Goal: Task Accomplishment & Management: Complete application form

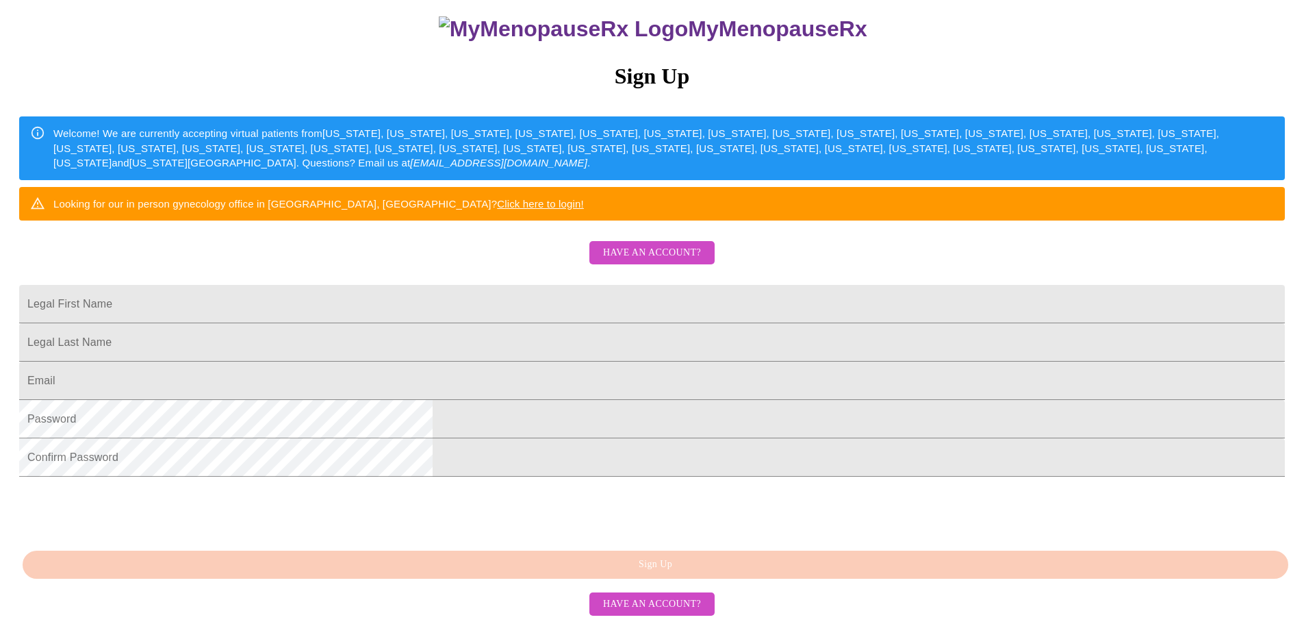
scroll to position [205, 0]
click at [645, 244] on span "Have an account?" at bounding box center [652, 252] width 98 height 17
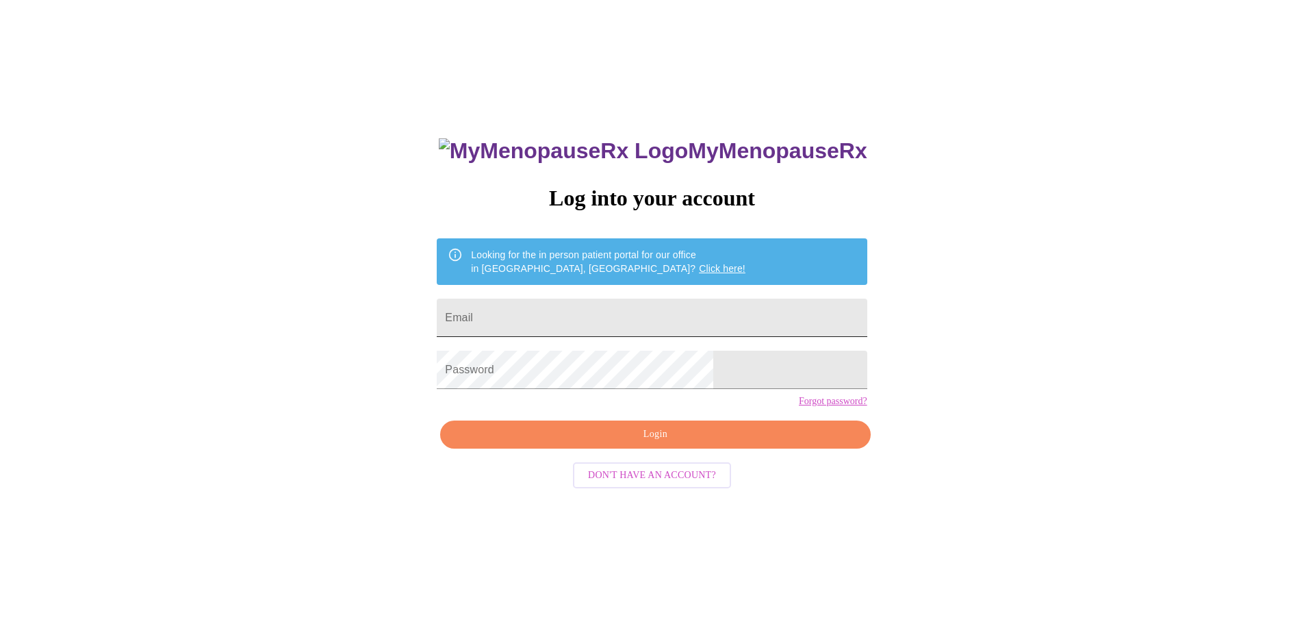
click at [552, 317] on input "Email" at bounding box center [652, 317] width 430 height 38
type input "[EMAIL_ADDRESS][DOMAIN_NAME]"
click at [601, 443] on span "Login" at bounding box center [655, 434] width 398 height 17
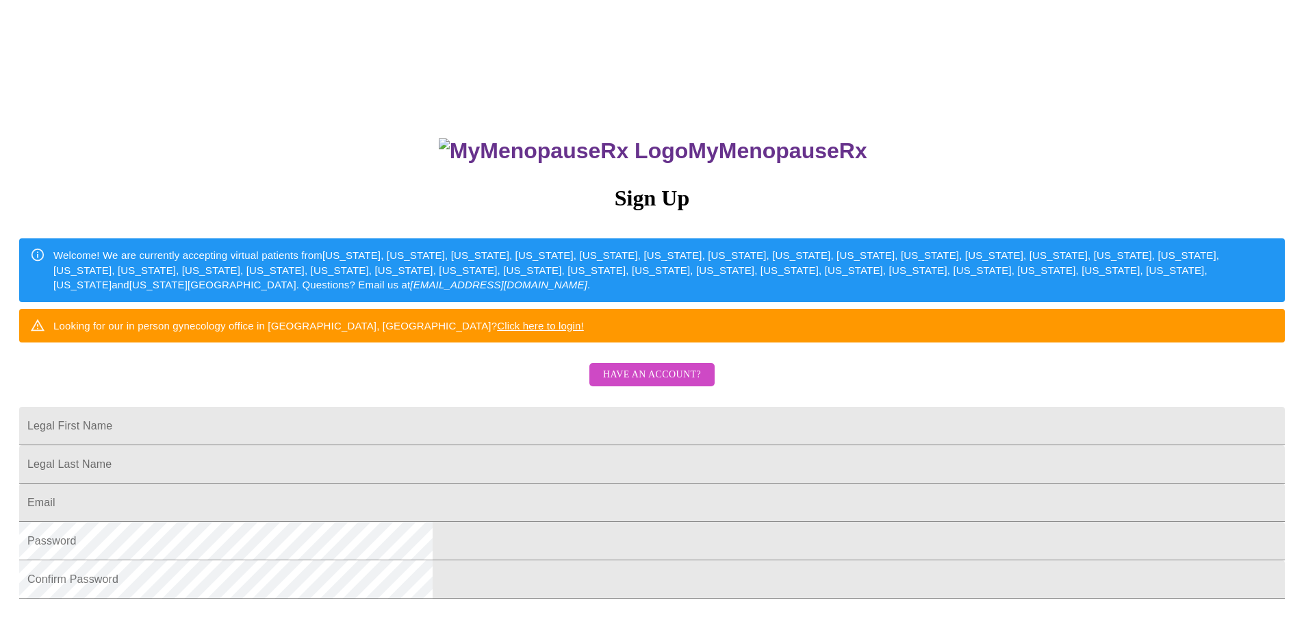
scroll to position [205, 0]
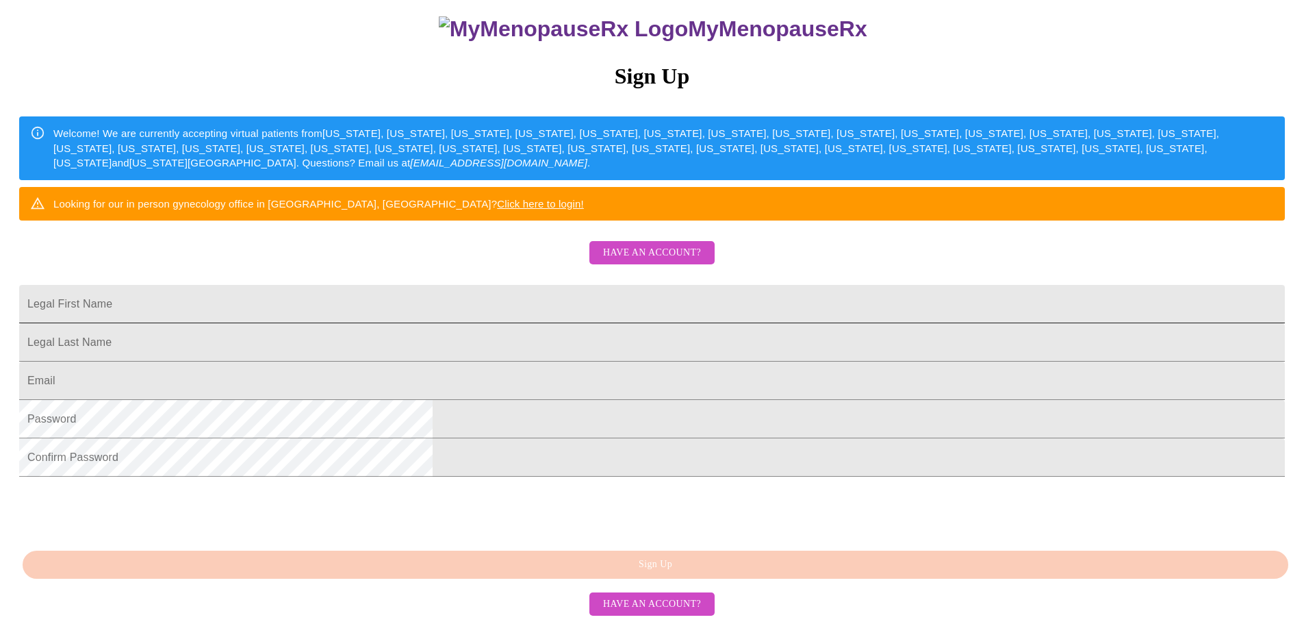
click at [525, 285] on input "Legal First Name" at bounding box center [652, 304] width 1266 height 38
type input "Keri"
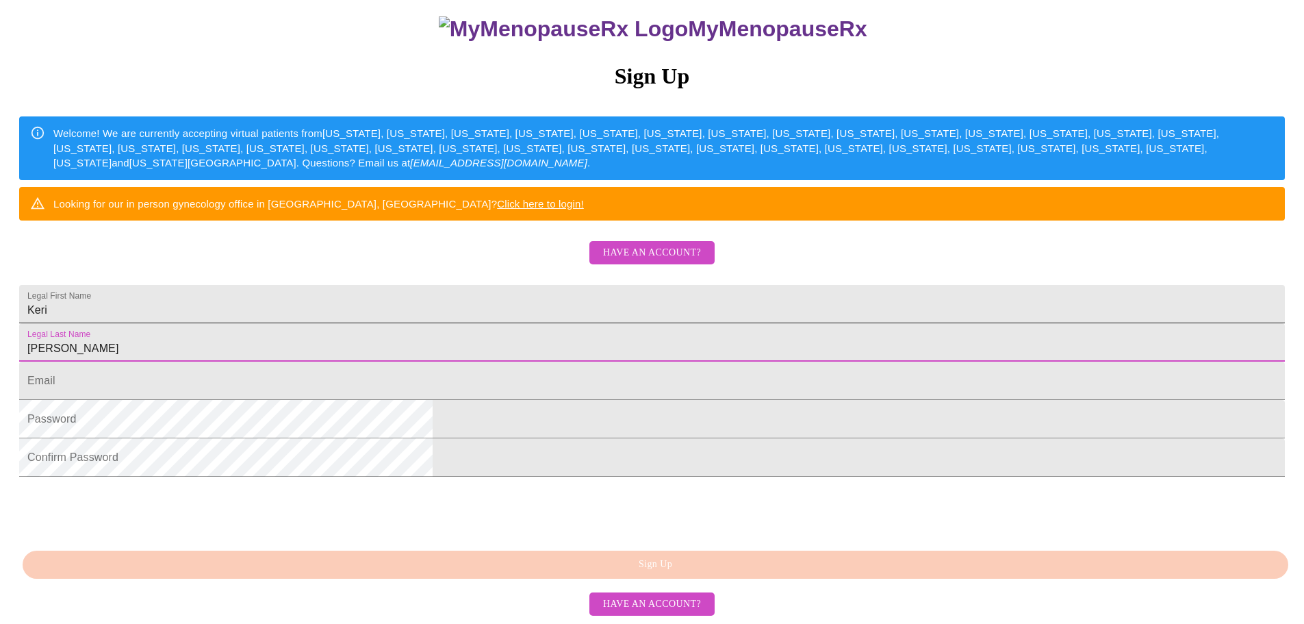
type input "[PERSON_NAME]"
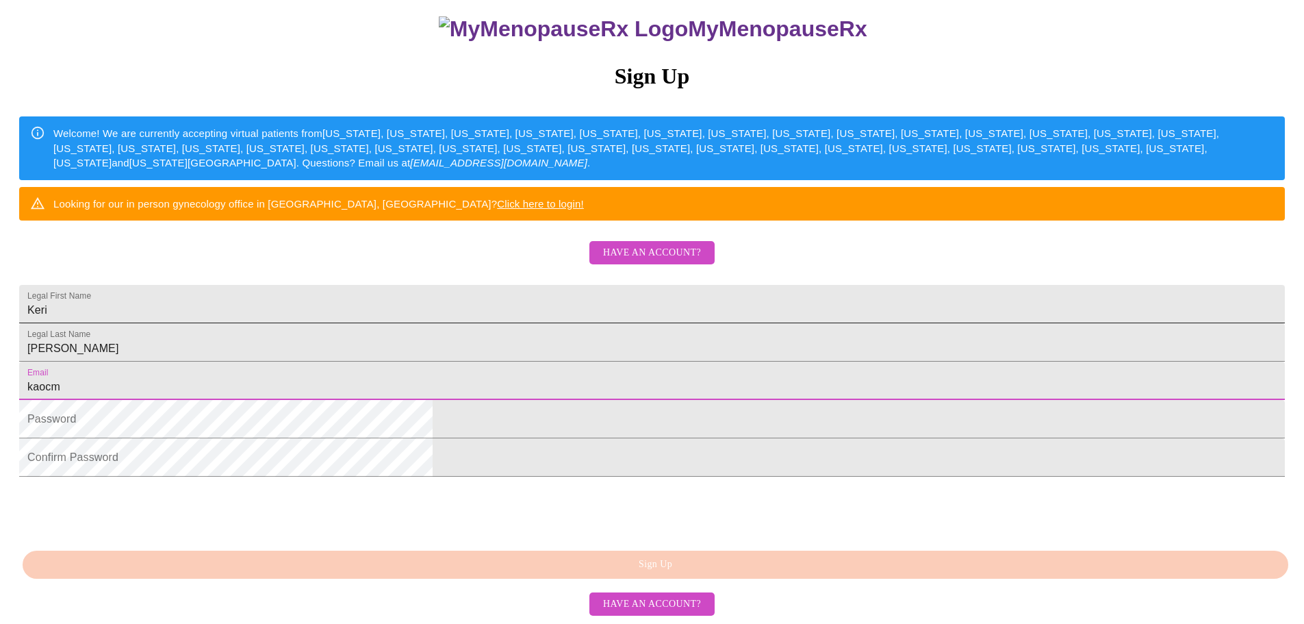
type input "[EMAIL_ADDRESS][DOMAIN_NAME]"
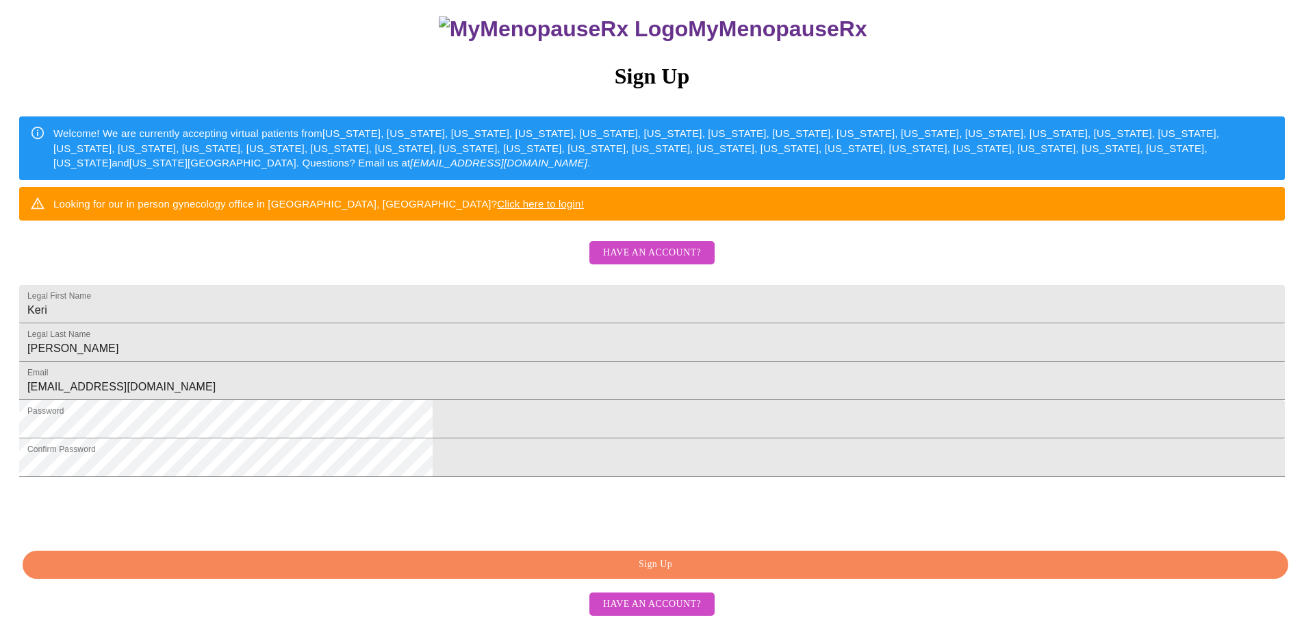
scroll to position [255, 0]
click at [772, 565] on span "Sign Up" at bounding box center [655, 564] width 1234 height 17
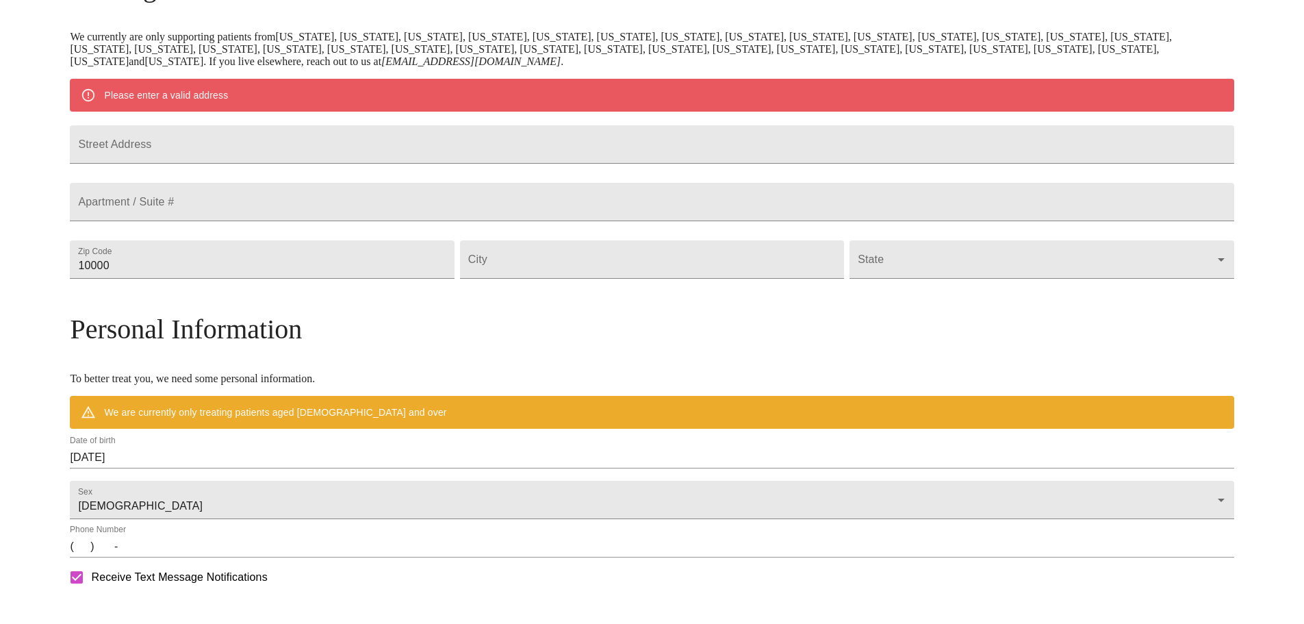
scroll to position [201, 0]
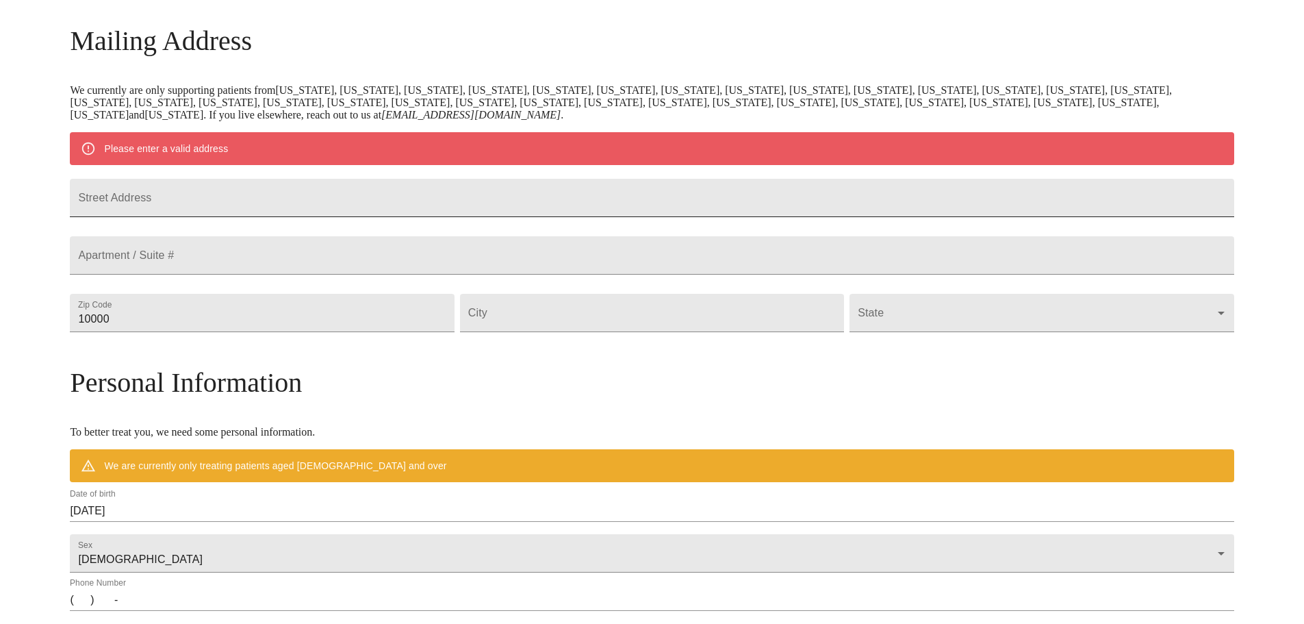
click at [448, 217] on input "Street Address" at bounding box center [652, 198] width 1164 height 38
type input "1615 [PERSON_NAME] Dr"
type input "60510"
type input "[GEOGRAPHIC_DATA]"
click at [900, 338] on body "MyMenopauseRx Welcome to MyMenopauseRx Since it's your first time here, you'll …" at bounding box center [651, 337] width 1293 height 1067
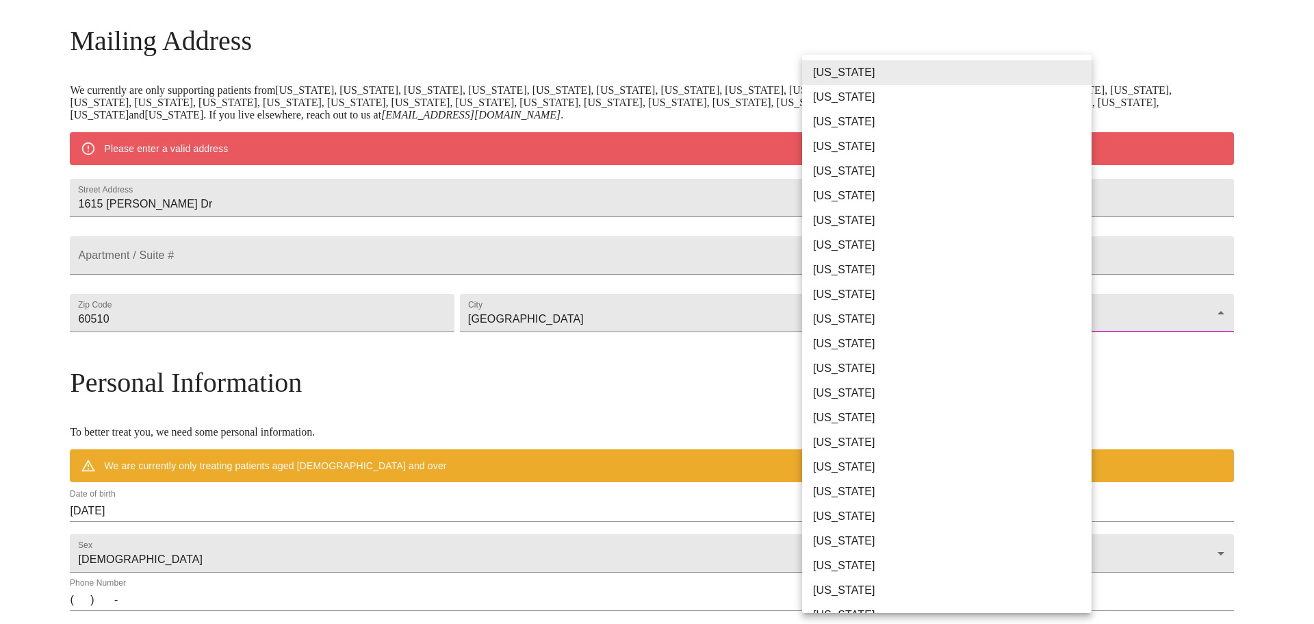
click at [897, 362] on li "[US_STATE]" at bounding box center [952, 368] width 300 height 25
type input "[US_STATE]"
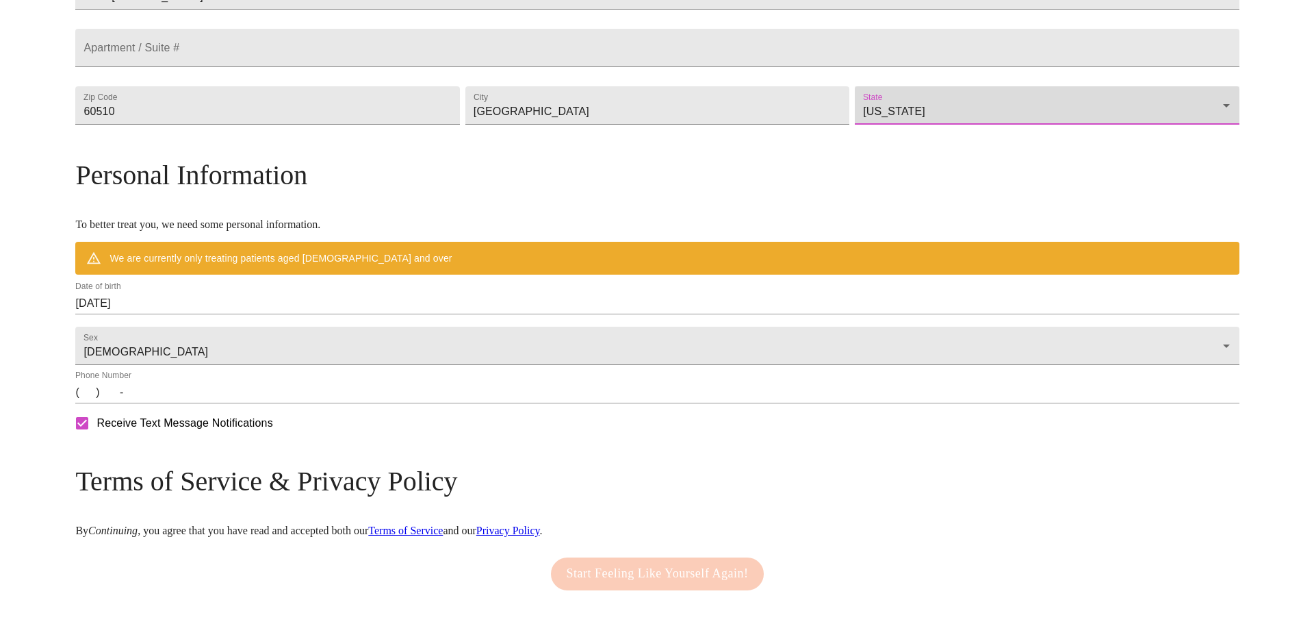
scroll to position [407, 0]
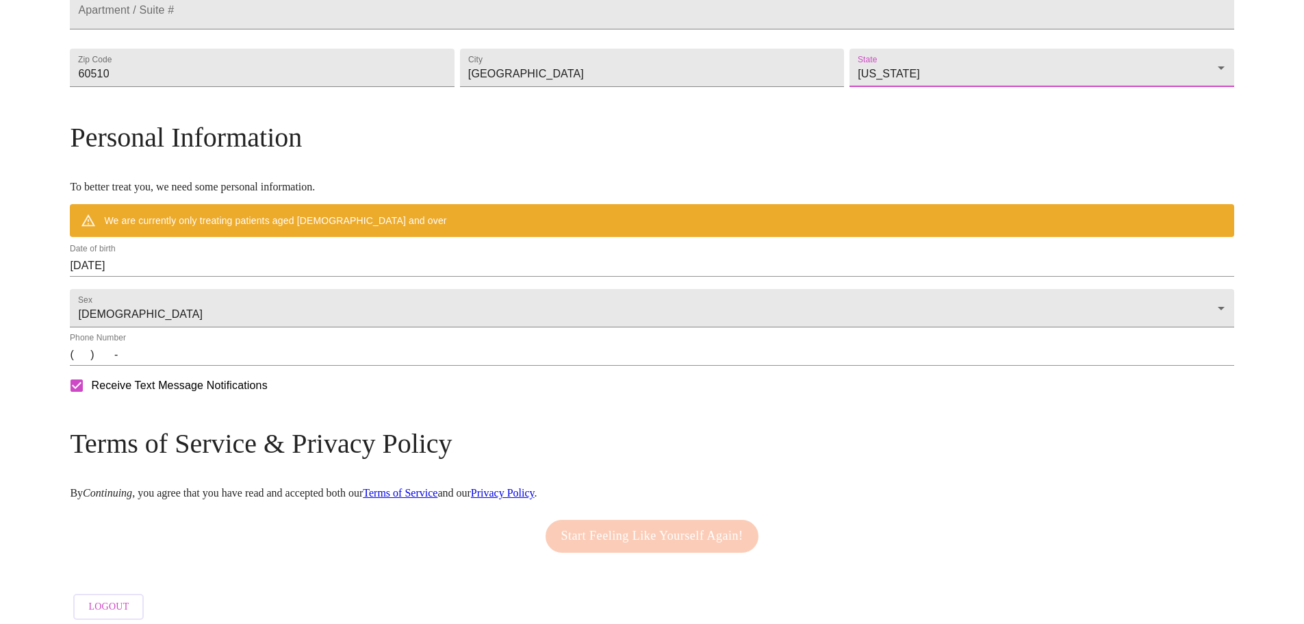
click at [301, 277] on input "[DATE]" at bounding box center [652, 266] width 1164 height 22
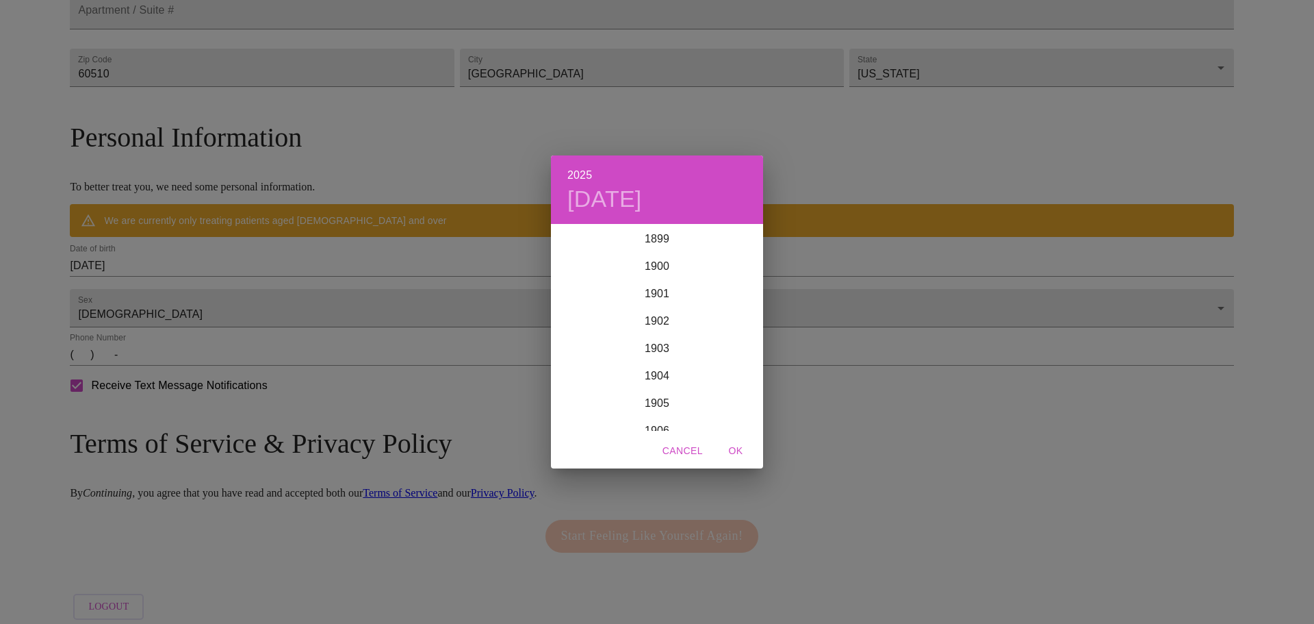
scroll to position [3368, 0]
click at [227, 290] on div "2025 [DATE] 1900 1901 1902 1903 1904 1905 1906 1907 1908 1909 1910 1911 1912 19…" at bounding box center [657, 312] width 1314 height 624
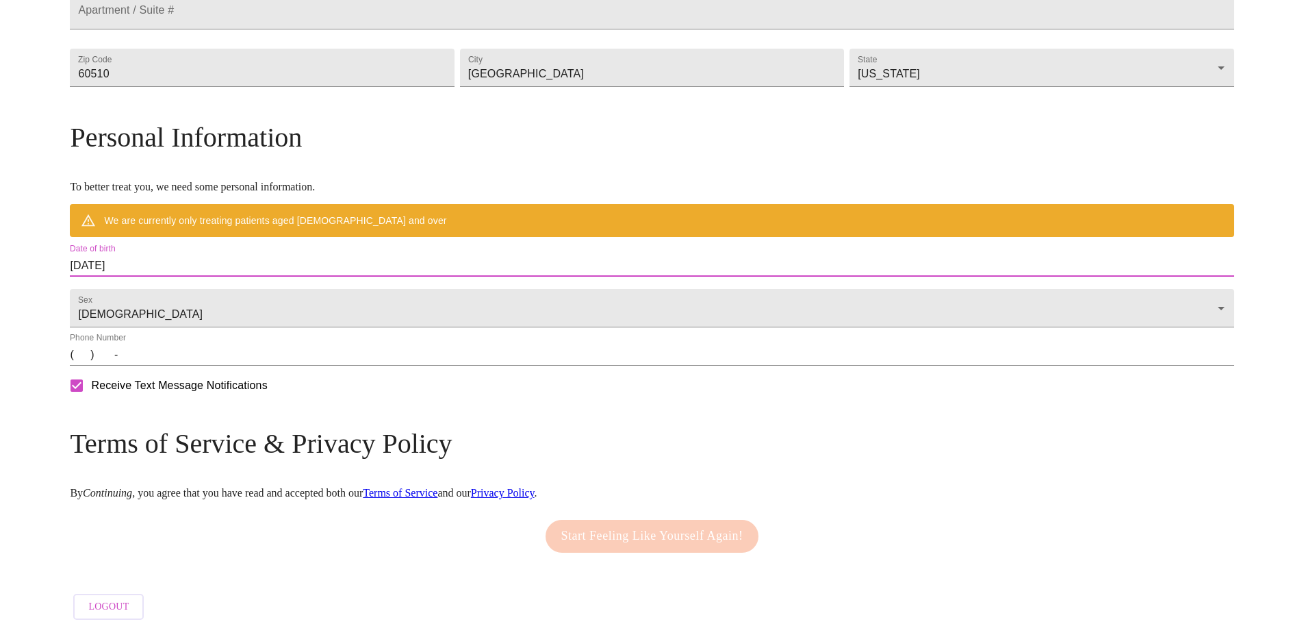
click at [260, 277] on input "[DATE]" at bounding box center [652, 266] width 1164 height 22
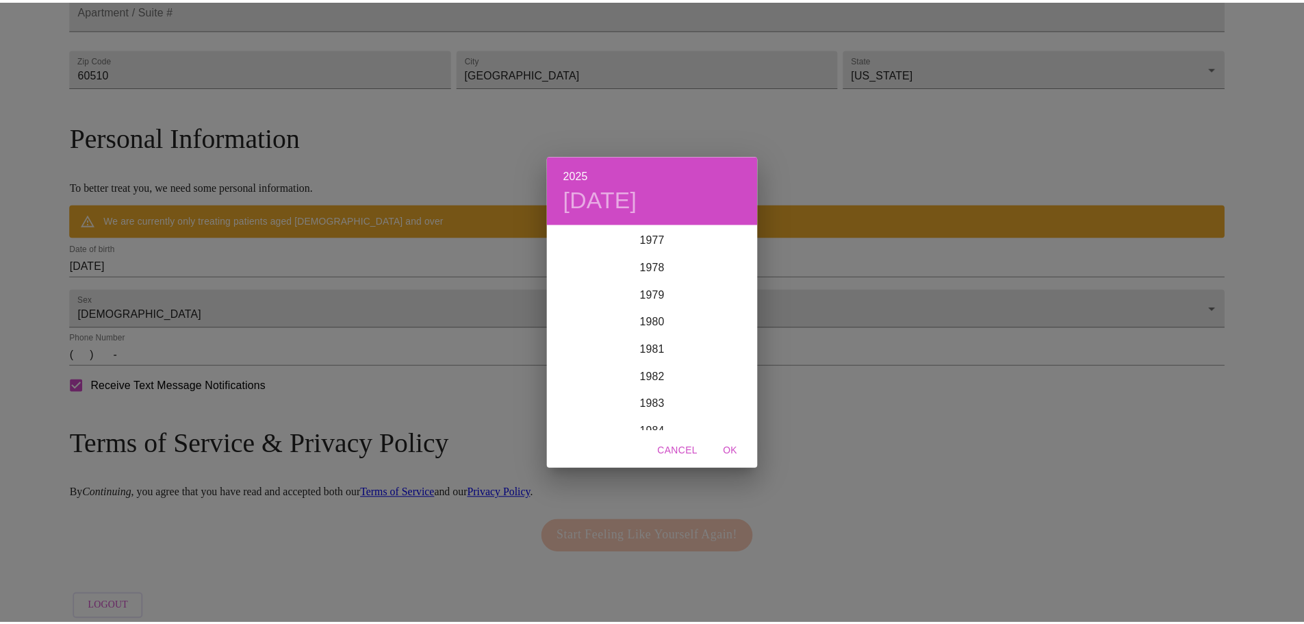
scroll to position [2136, 0]
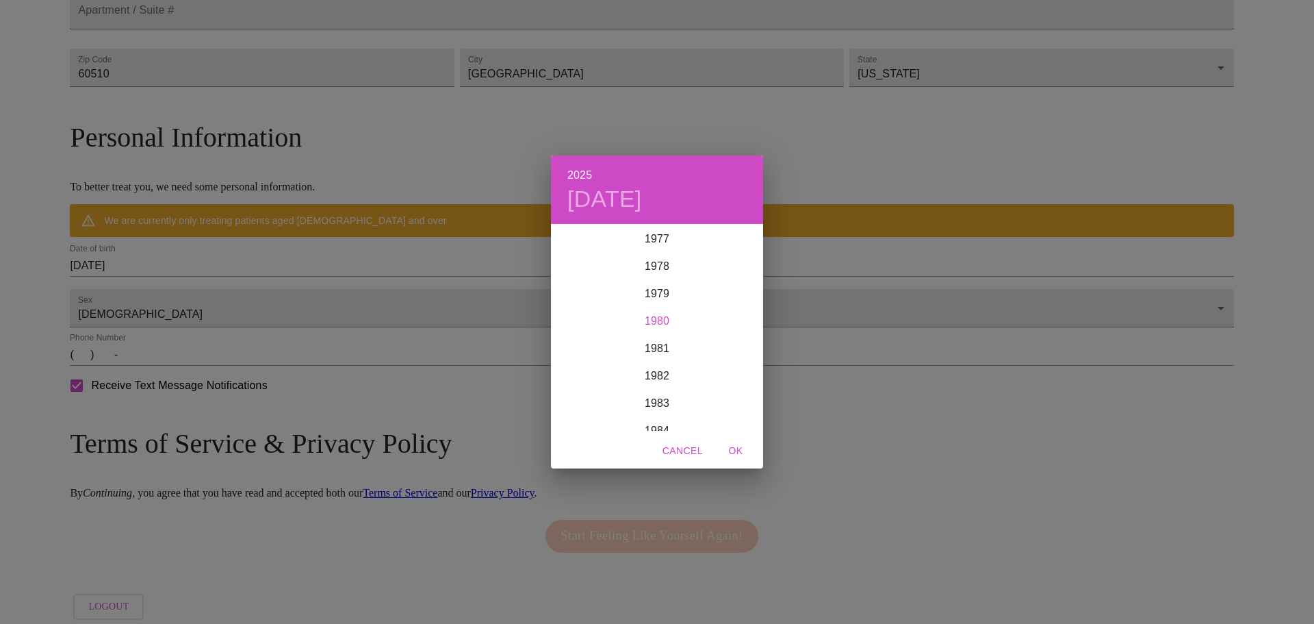
click at [648, 321] on div "1980" at bounding box center [657, 320] width 212 height 27
click at [594, 350] on div "[DATE]" at bounding box center [586, 353] width 71 height 51
click at [742, 449] on span "OK" at bounding box center [735, 450] width 33 height 17
type input "[DATE]"
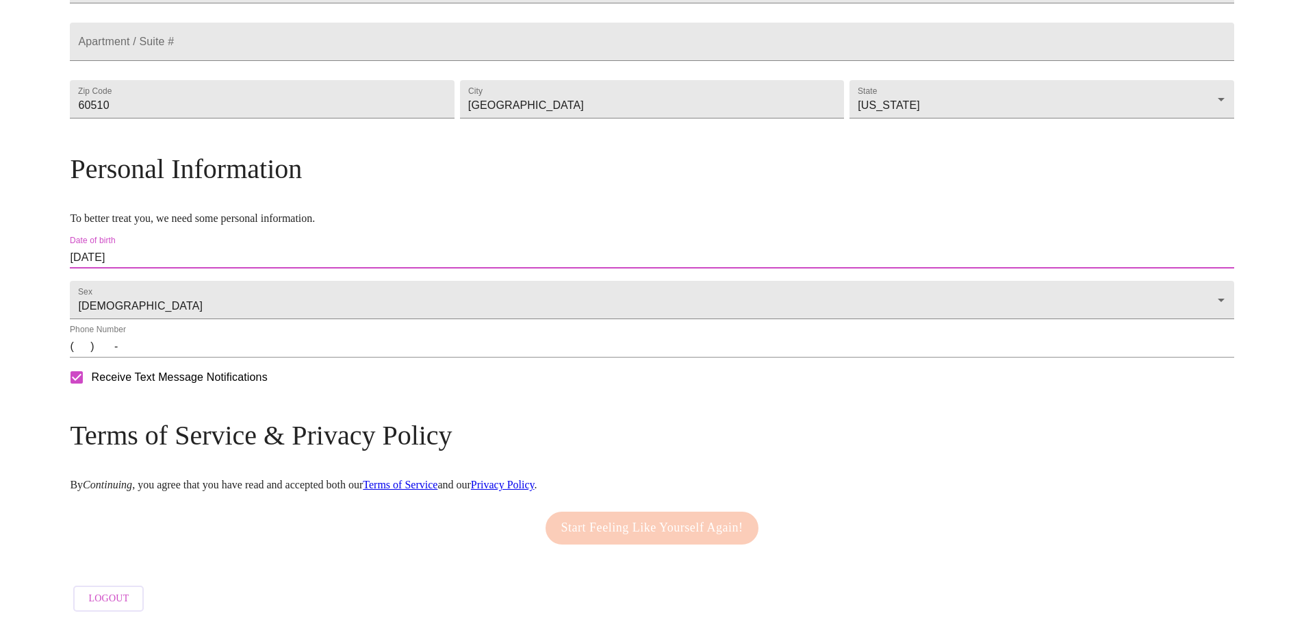
click at [226, 355] on input "(   )    -" at bounding box center [652, 346] width 1164 height 22
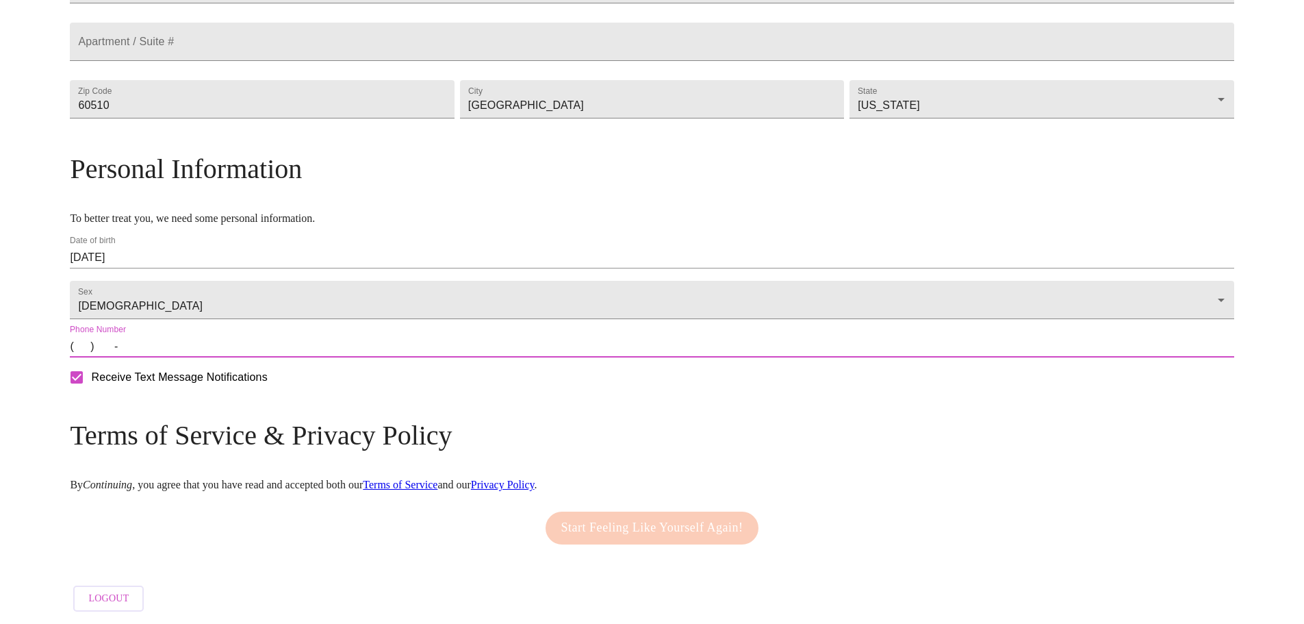
type input "[PHONE_NUMBER]"
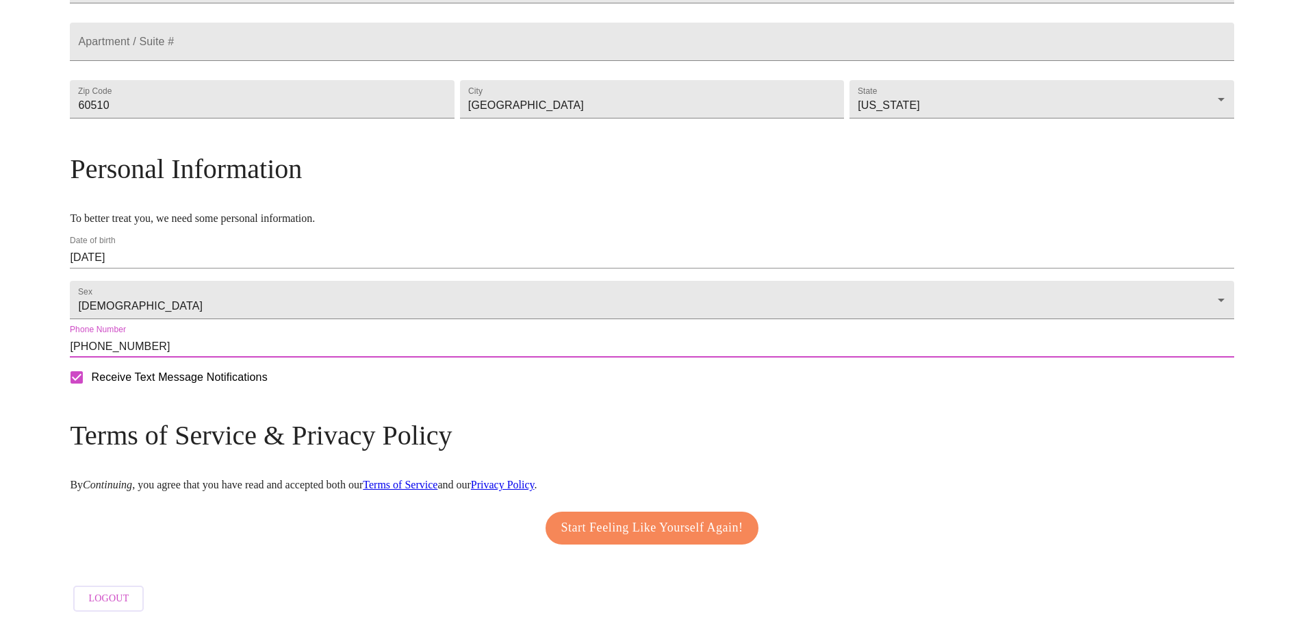
click at [91, 390] on input "Receive Text Message Notifications" at bounding box center [76, 377] width 29 height 29
checkbox input "false"
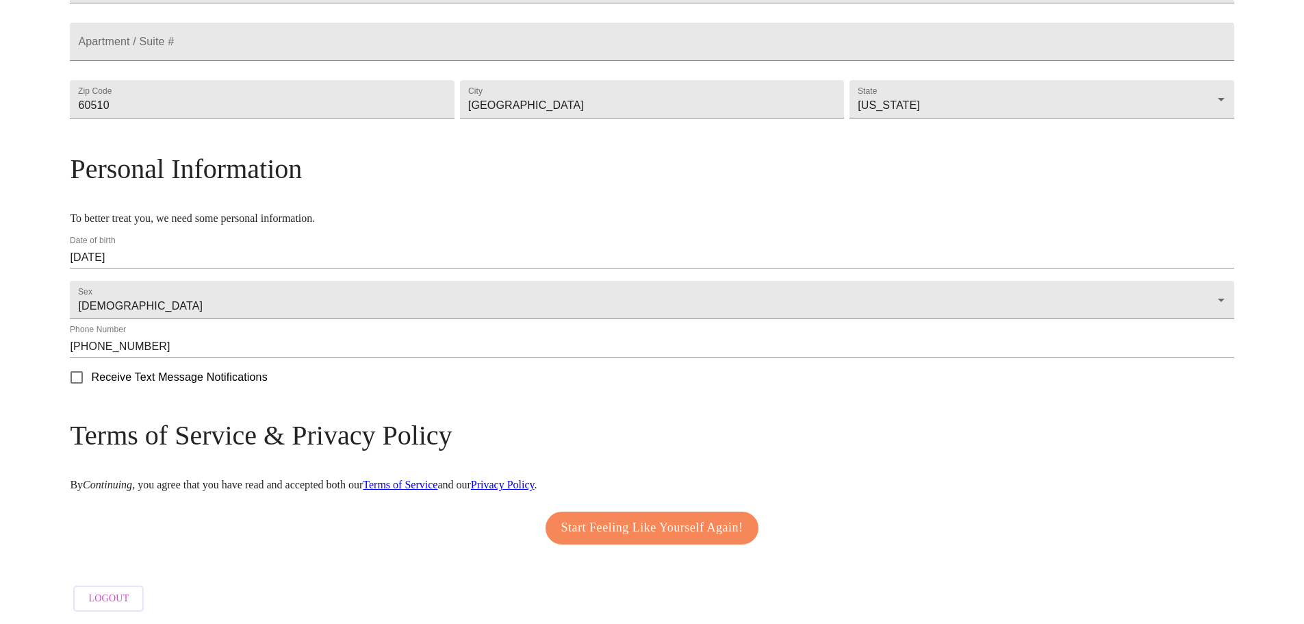
scroll to position [414, 0]
click at [642, 522] on span "Start Feeling Like Yourself Again!" at bounding box center [652, 528] width 182 height 22
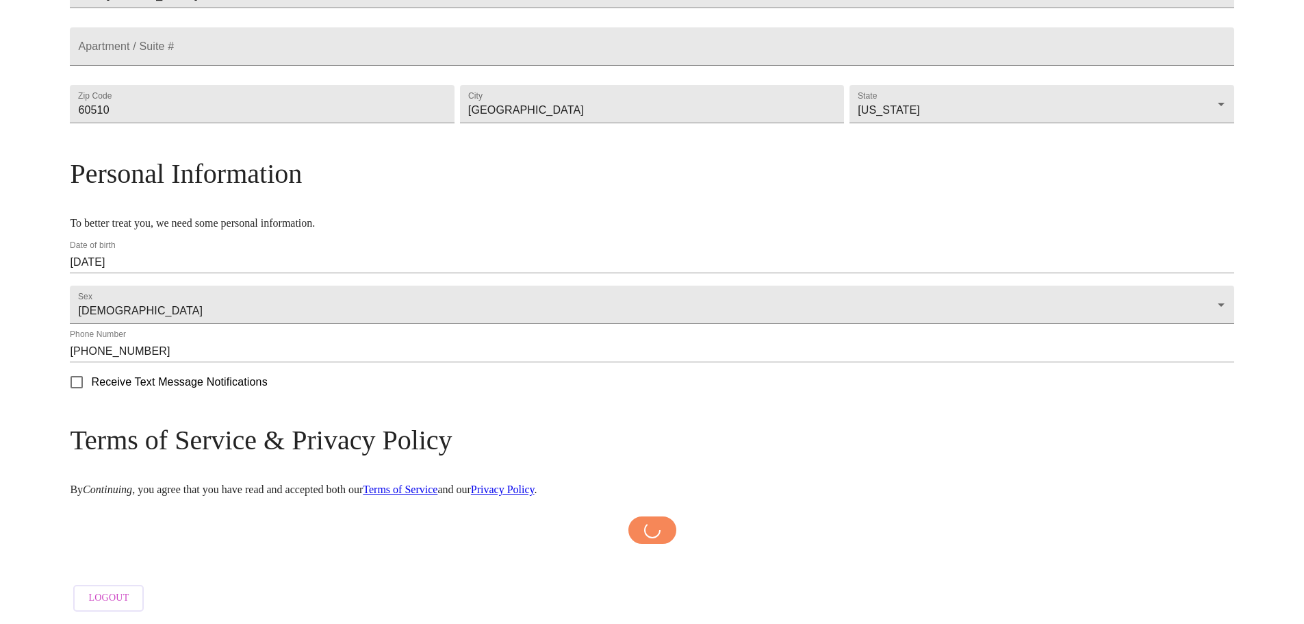
scroll to position [409, 0]
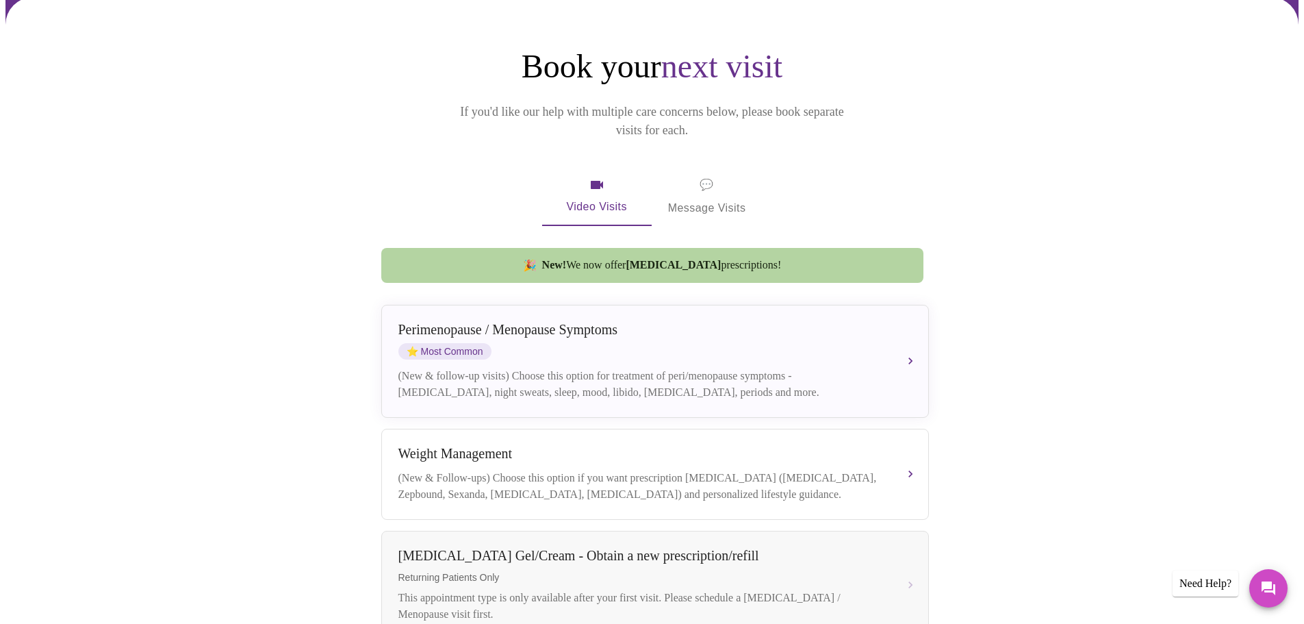
scroll to position [205, 0]
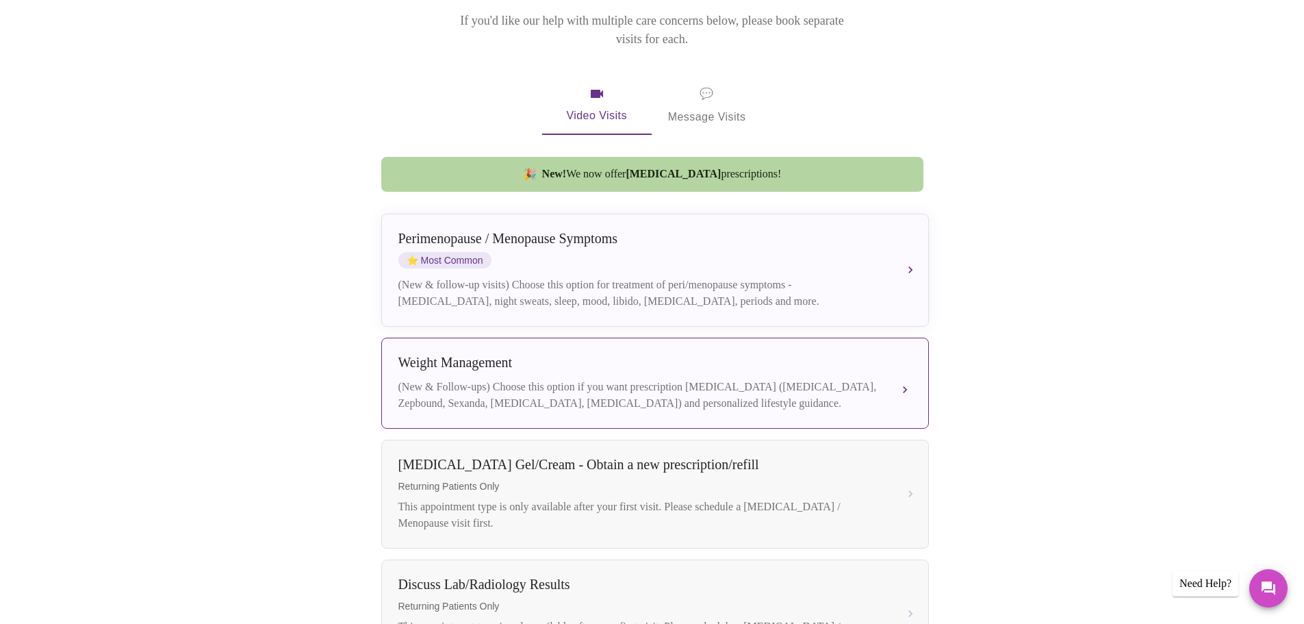
click at [837, 360] on div "[MEDICAL_DATA] (New & Follow-ups) Choose this option if you want prescription […" at bounding box center [654, 383] width 513 height 57
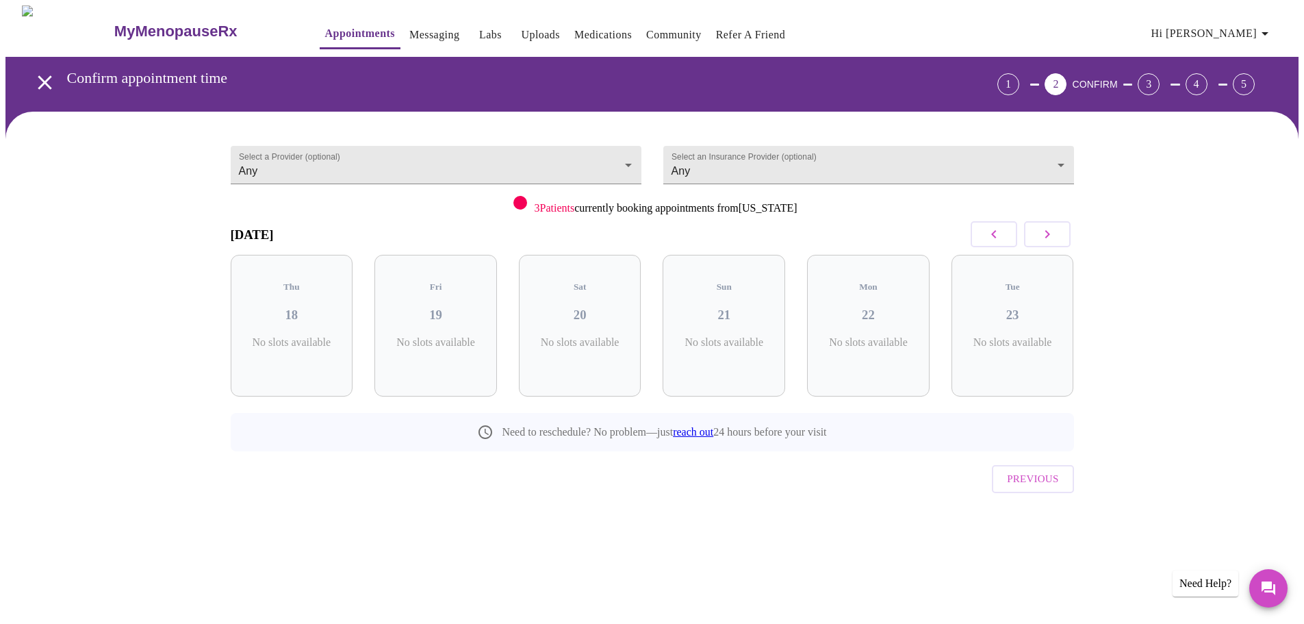
scroll to position [0, 0]
click at [896, 351] on span "( 12 Total)" at bounding box center [879, 356] width 37 height 10
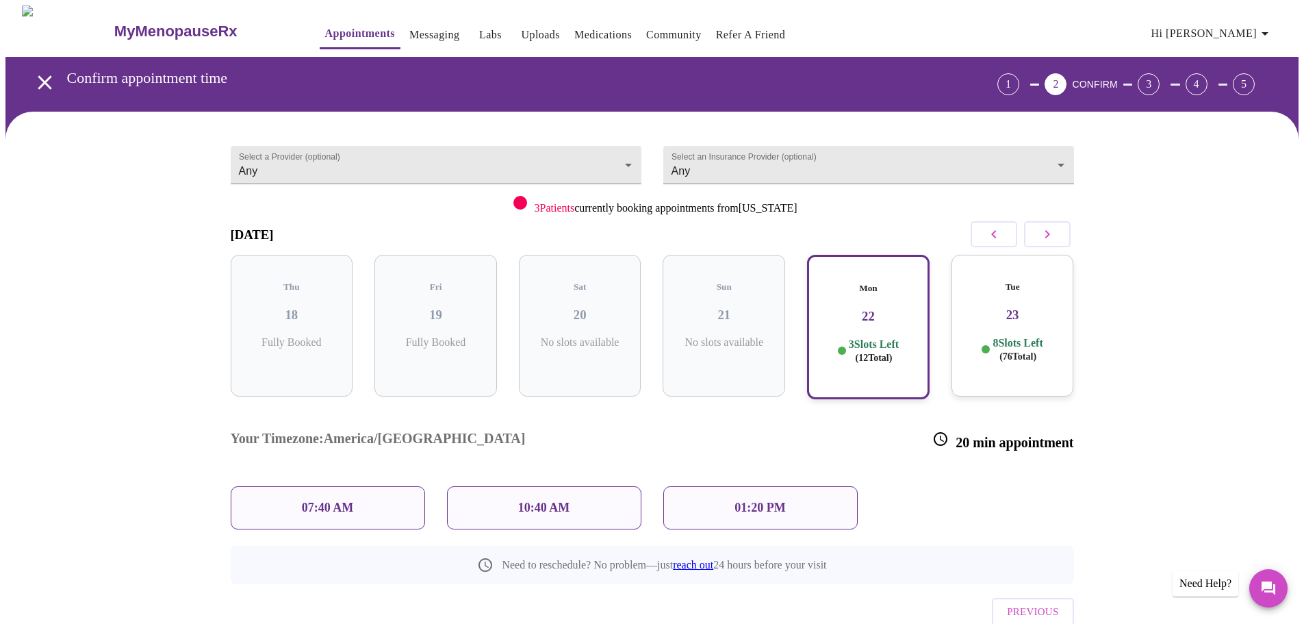
click at [281, 336] on p "Fully Booked" at bounding box center [292, 342] width 101 height 12
click at [444, 336] on p "Fully Booked" at bounding box center [435, 342] width 101 height 12
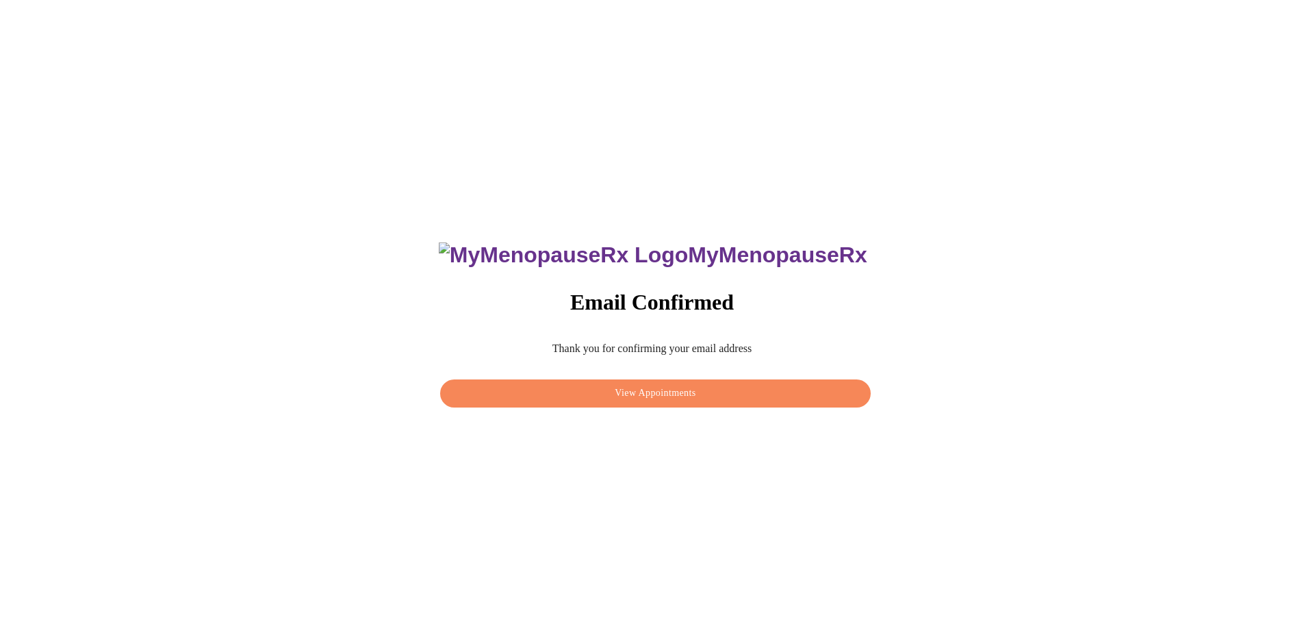
click at [725, 396] on span "View Appointments" at bounding box center [655, 393] width 398 height 17
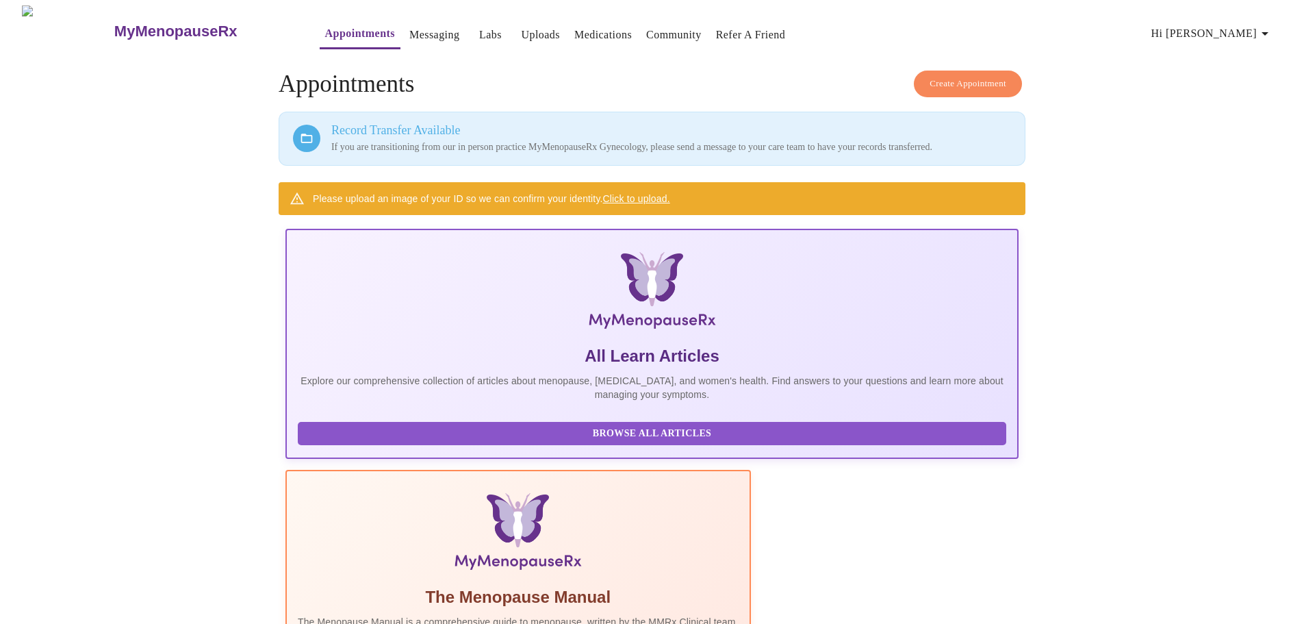
scroll to position [2, 0]
